Goal: Information Seeking & Learning: Learn about a topic

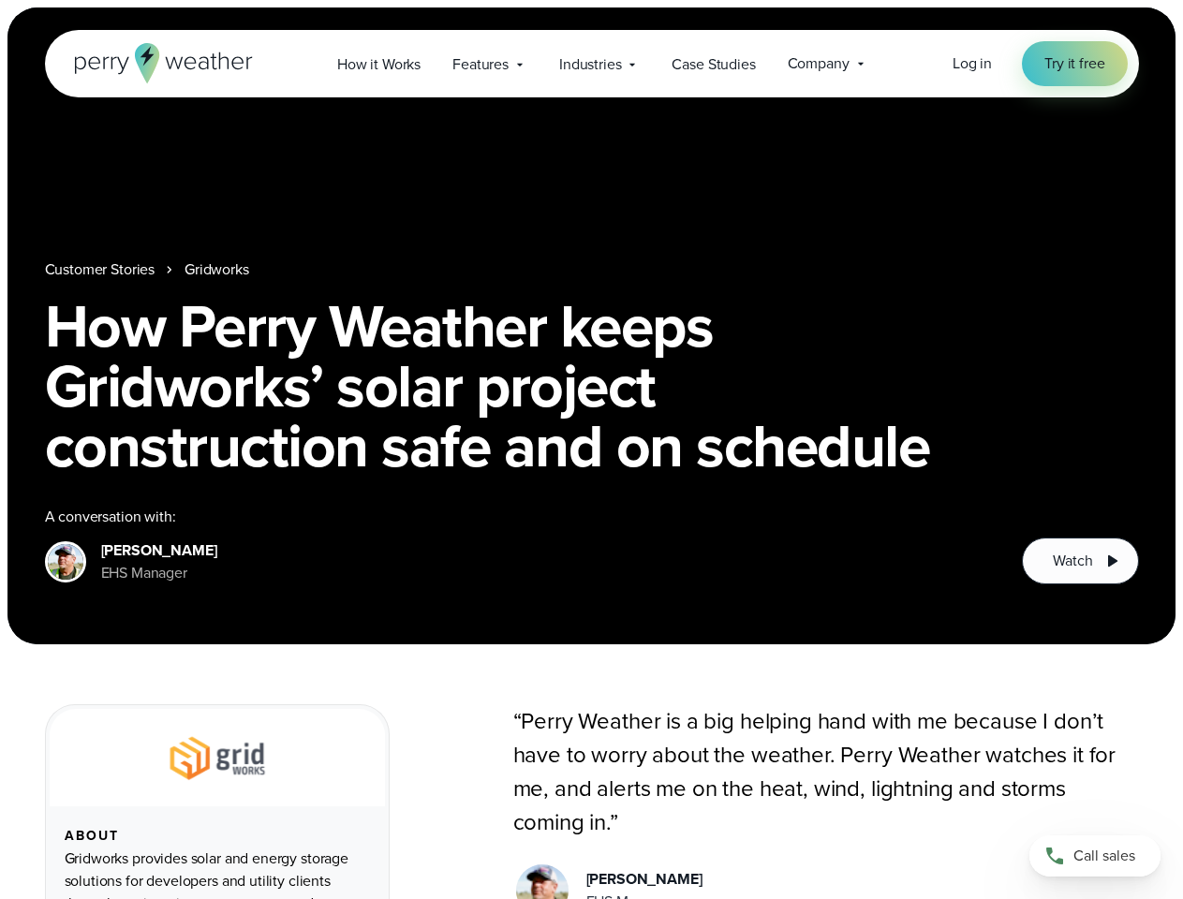
click at [591, 450] on h1 "How Perry Weather keeps Gridworks’ solar project construction safe and on sched…" at bounding box center [592, 386] width 1094 height 180
click at [591, 64] on span "Industries" at bounding box center [590, 64] width 62 height 22
click at [591, 326] on h1 "How Perry Weather keeps Gridworks’ solar project construction safe and on sched…" at bounding box center [592, 386] width 1094 height 180
click at [218, 270] on link "Gridworks" at bounding box center [217, 269] width 65 height 22
click at [1080, 561] on span "Watch" at bounding box center [1072, 561] width 39 height 22
